Goal: Navigation & Orientation: Find specific page/section

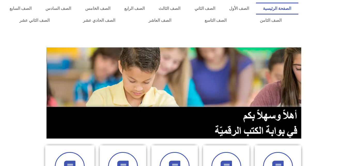
scroll to position [145, 0]
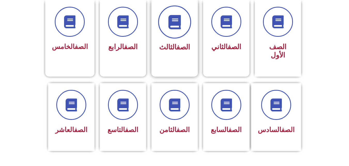
click at [178, 11] on span at bounding box center [174, 21] width 33 height 33
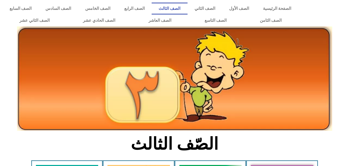
scroll to position [145, 0]
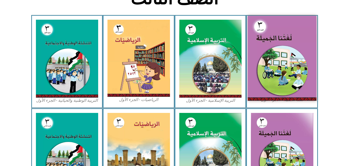
click at [287, 42] on img at bounding box center [282, 58] width 69 height 84
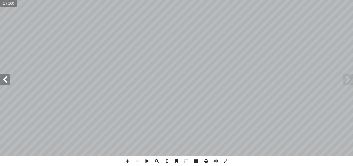
click at [6, 80] on span at bounding box center [5, 79] width 10 height 10
click at [9, 82] on span at bounding box center [5, 79] width 10 height 10
click at [6, 80] on span at bounding box center [5, 79] width 10 height 10
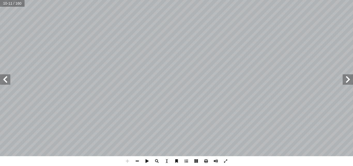
click at [186, 47] on html "الصفحة الرئيسية الصف الأول الصف الثاني الصف الثالث الصف الرابع الصف الخامس الصف…" at bounding box center [176, 23] width 353 height 47
click at [9, 83] on span at bounding box center [5, 79] width 10 height 10
